Goal: Task Accomplishment & Management: Manage account settings

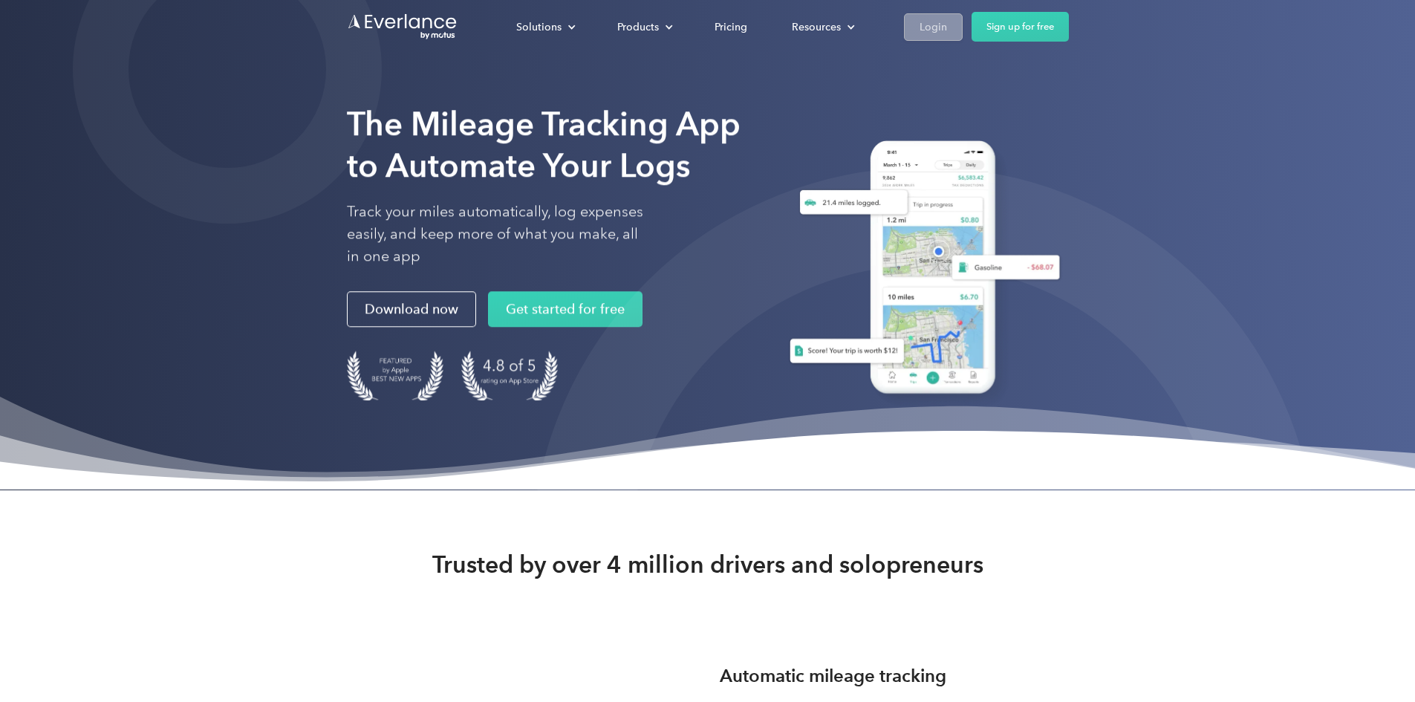
click at [947, 28] on div "Login" at bounding box center [933, 27] width 27 height 19
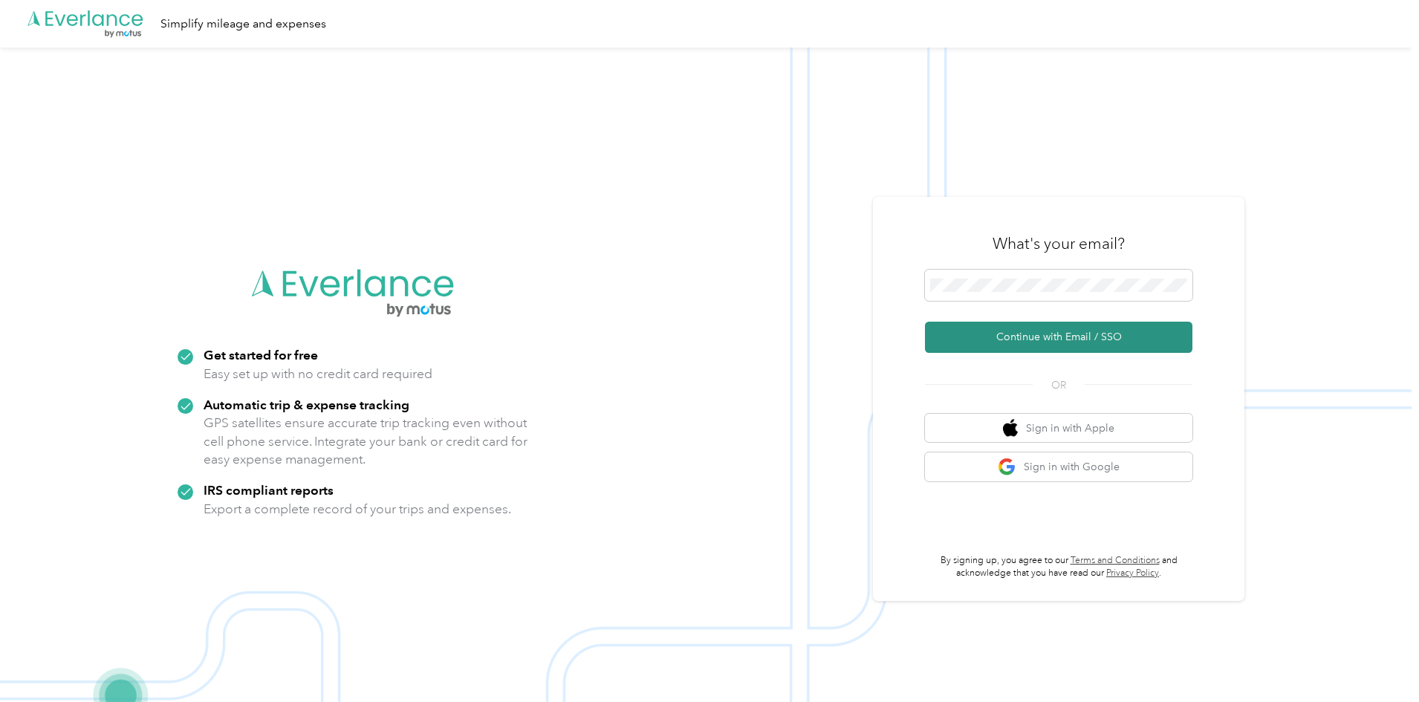
click at [1052, 330] on button "Continue with Email / SSO" at bounding box center [1058, 337] width 267 height 31
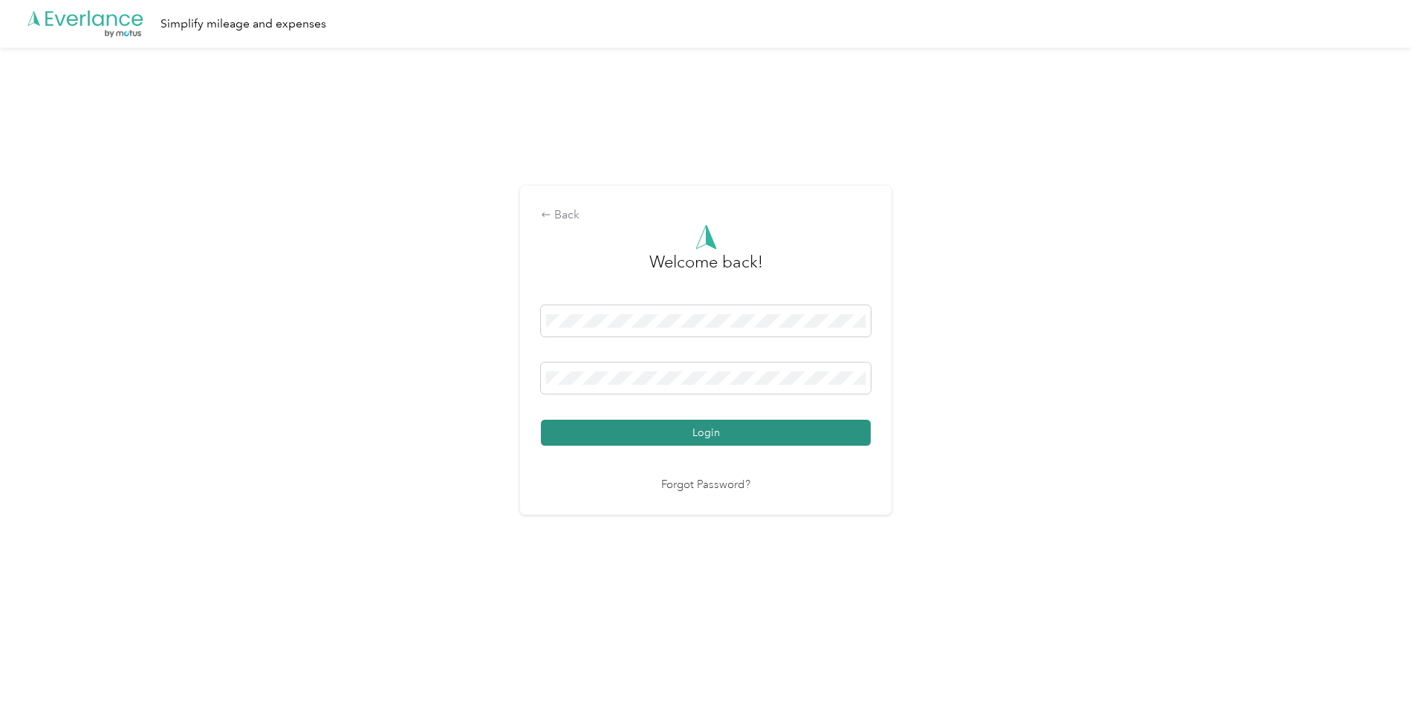
click at [679, 431] on button "Login" at bounding box center [706, 433] width 330 height 26
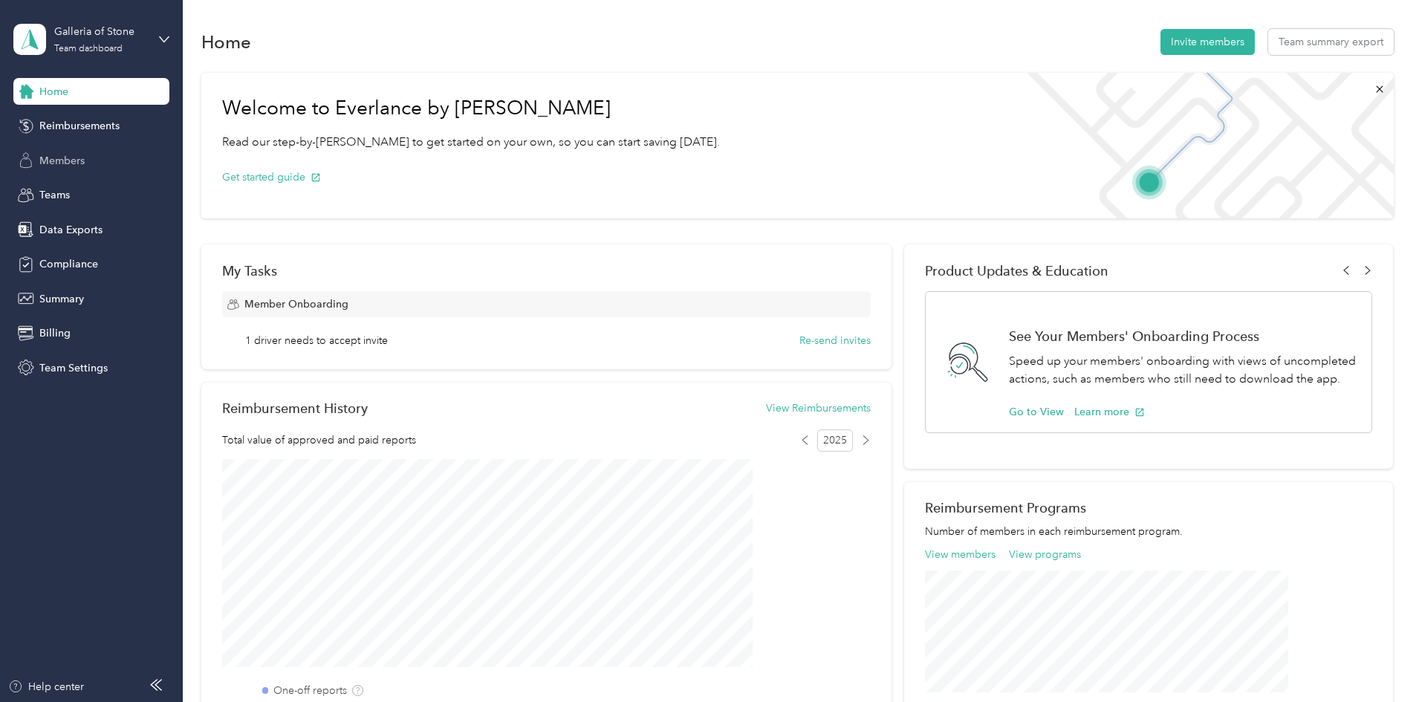
click at [53, 157] on span "Members" at bounding box center [61, 161] width 45 height 16
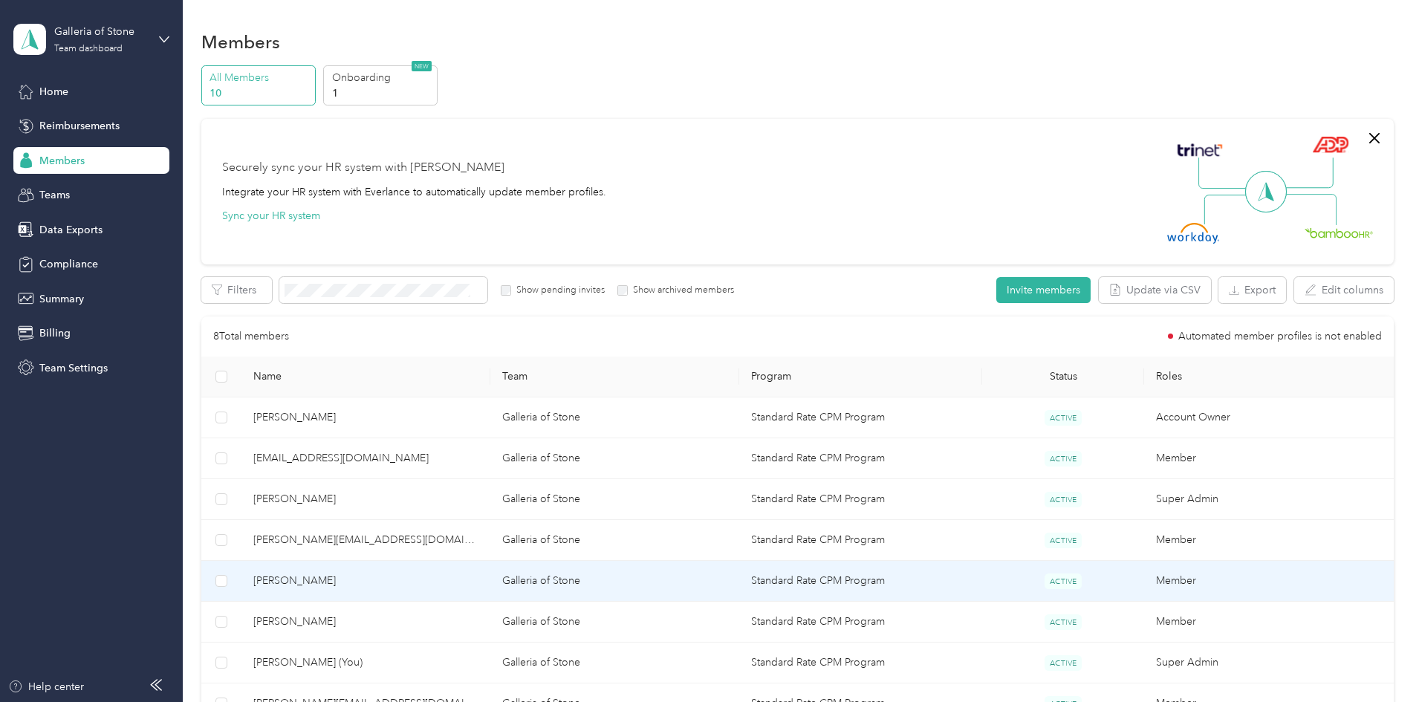
click at [478, 583] on span "[PERSON_NAME]" at bounding box center [365, 581] width 225 height 16
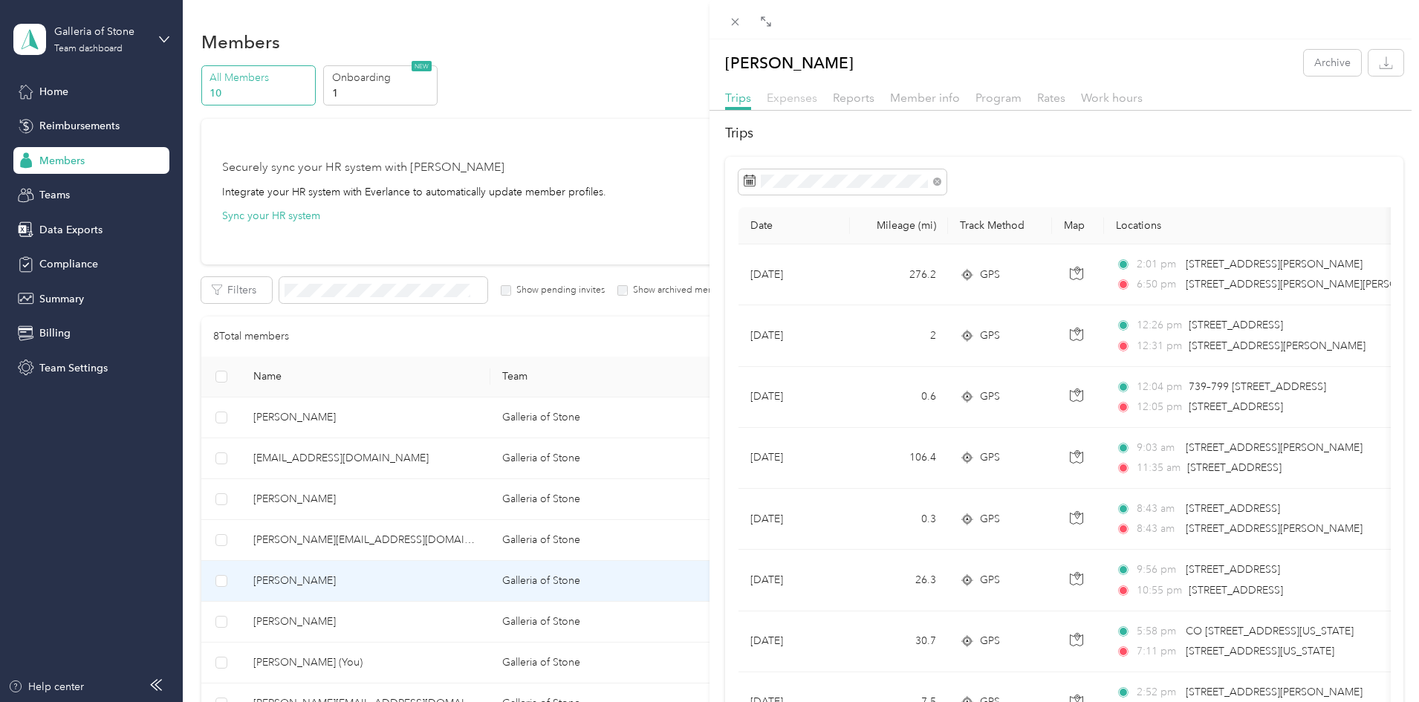
click at [799, 99] on span "Expenses" at bounding box center [792, 98] width 51 height 14
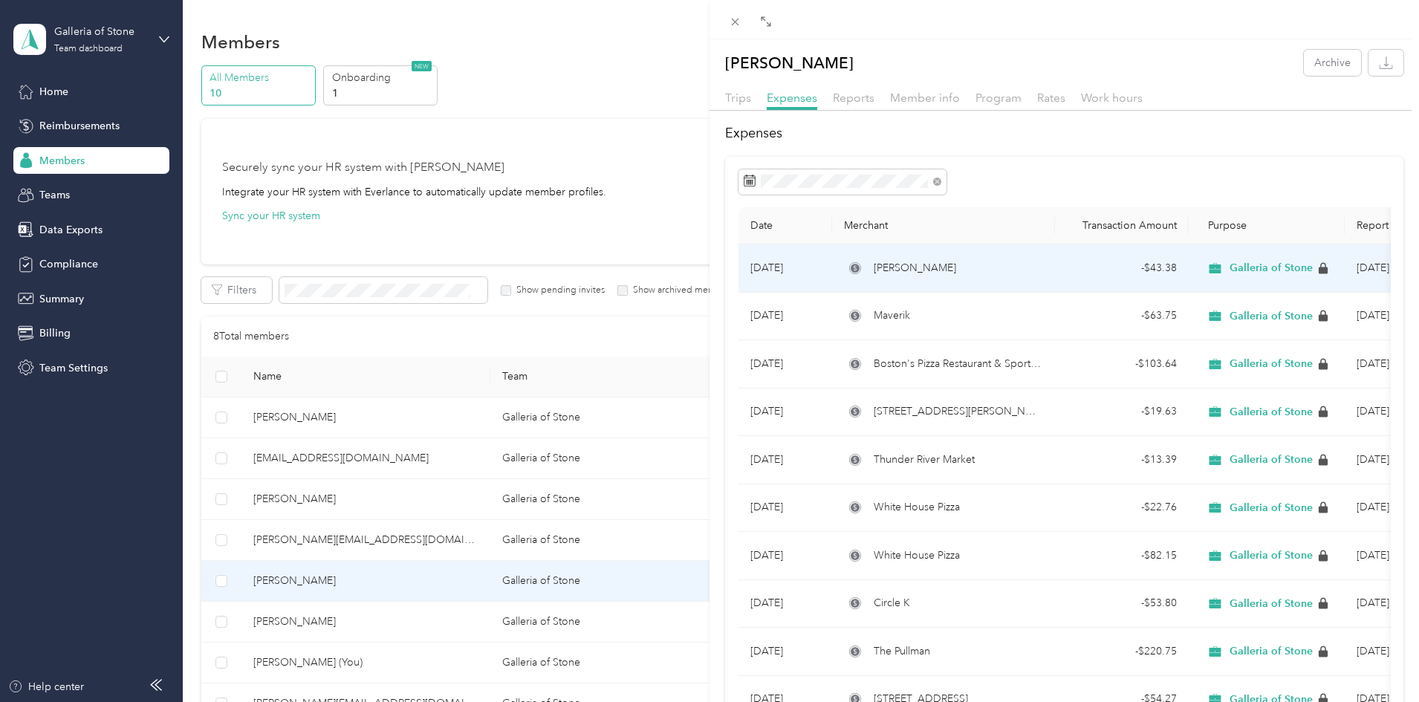
click at [1004, 269] on div "[PERSON_NAME]" at bounding box center [943, 268] width 199 height 16
